Goal: Find specific page/section: Find specific page/section

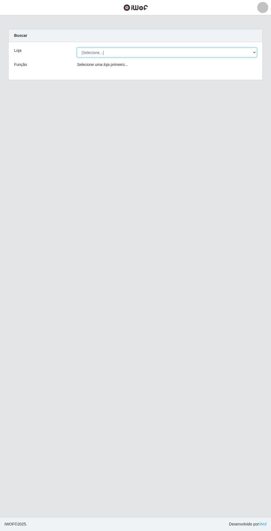
click at [174, 53] on select "[Selecione...] Extrabom - Loja 05 [GEOGRAPHIC_DATA]" at bounding box center [167, 53] width 180 height 10
select select "494"
click at [77, 48] on select "[Selecione...] Extrabom - Loja 05 [GEOGRAPHIC_DATA]" at bounding box center [167, 53] width 180 height 10
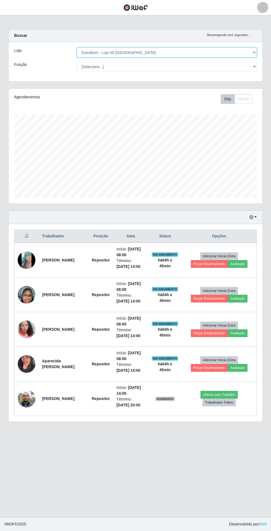
scroll to position [3, 0]
